Goal: Information Seeking & Learning: Learn about a topic

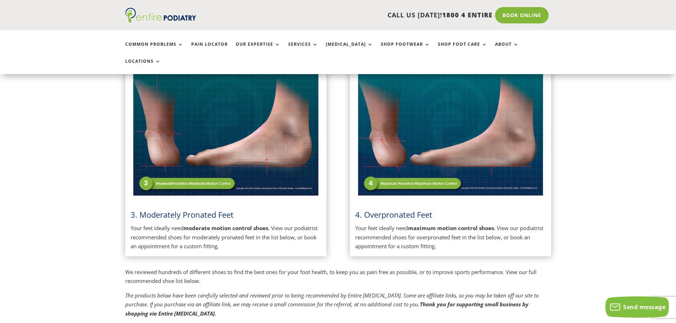
scroll to position [398, 0]
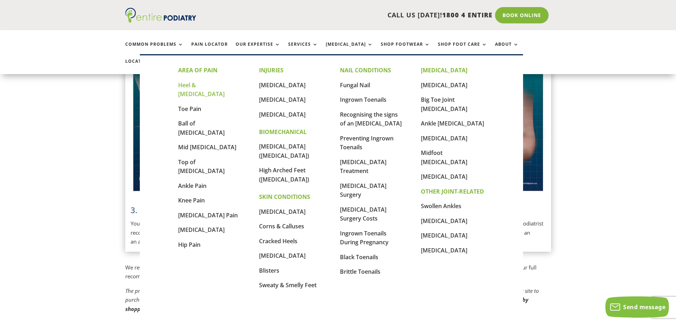
click at [212, 85] on link "Heel & [MEDICAL_DATA]" at bounding box center [201, 89] width 46 height 17
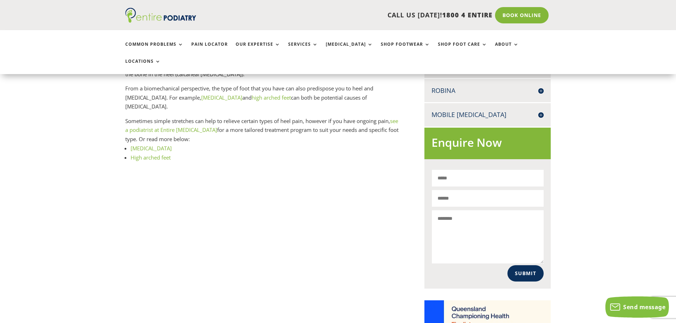
scroll to position [376, 0]
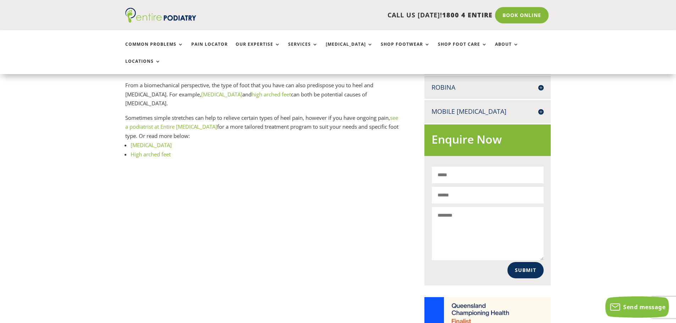
drag, startPoint x: 150, startPoint y: 118, endPoint x: 154, endPoint y: 117, distance: 4.0
click at [150, 142] on link "[MEDICAL_DATA]" at bounding box center [151, 145] width 41 height 7
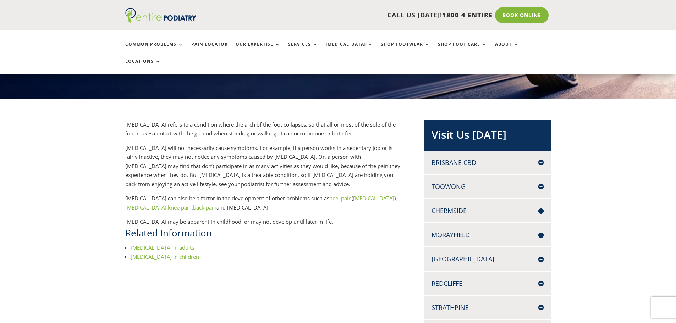
scroll to position [114, 0]
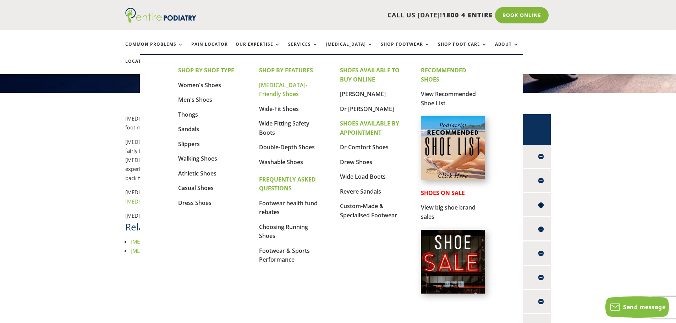
click at [277, 84] on link "[MEDICAL_DATA]-Friendly Shoes" at bounding box center [283, 89] width 48 height 17
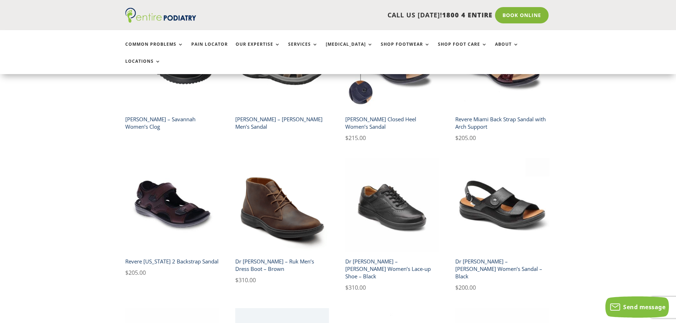
scroll to position [1107, 0]
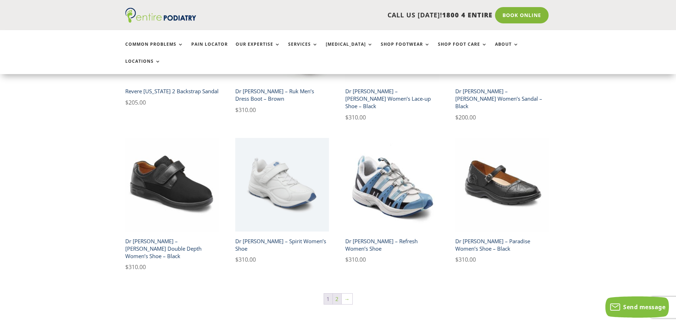
click at [335, 294] on link "2" at bounding box center [337, 299] width 9 height 11
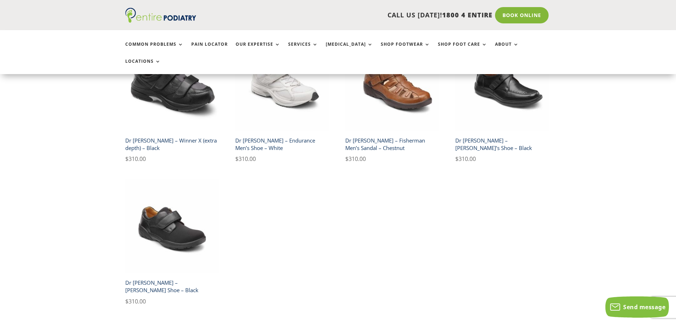
scroll to position [625, 0]
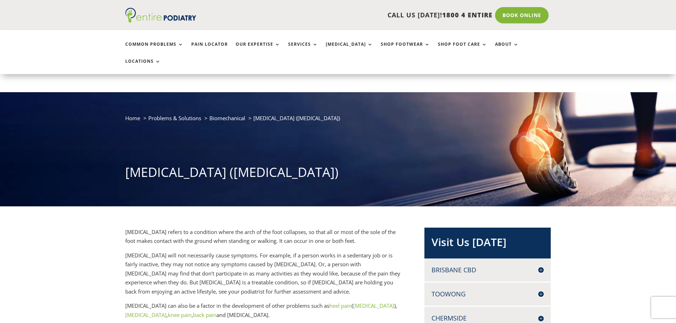
scroll to position [114, 0]
